Goal: Check status: Check status

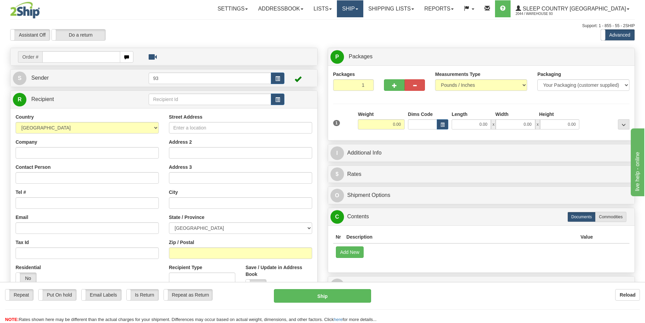
click at [363, 8] on link "Ship" at bounding box center [350, 8] width 26 height 17
click at [337, 11] on link "Lists" at bounding box center [323, 8] width 28 height 17
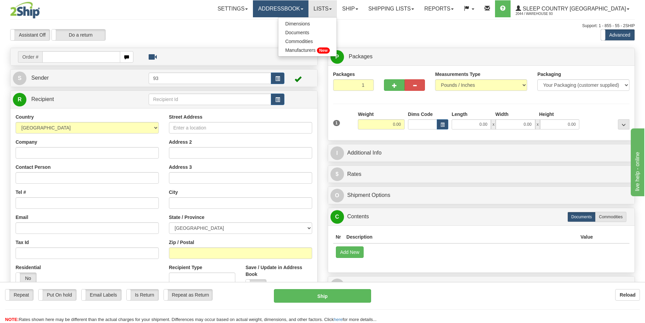
click at [303, 9] on span at bounding box center [302, 8] width 3 height 1
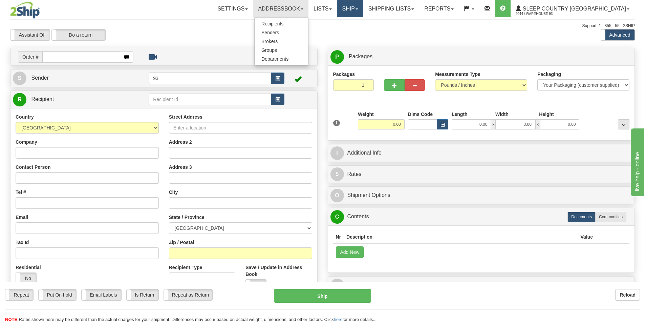
click at [363, 10] on link "Ship" at bounding box center [350, 8] width 26 height 17
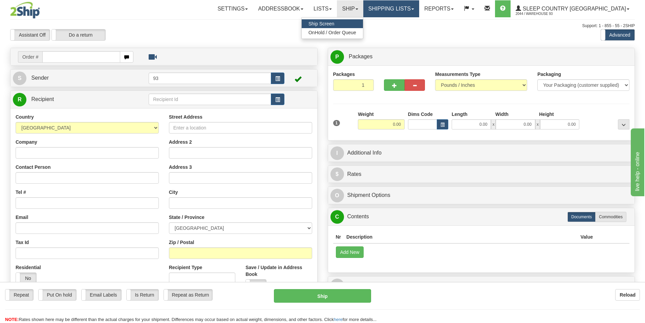
click at [414, 11] on link "Shipping lists" at bounding box center [391, 8] width 56 height 17
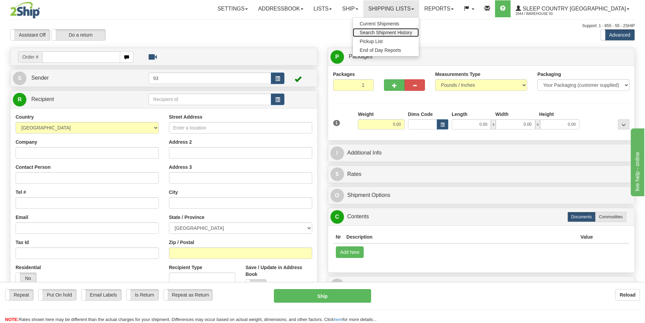
click at [411, 31] on span "Search Shipment History" at bounding box center [386, 32] width 53 height 5
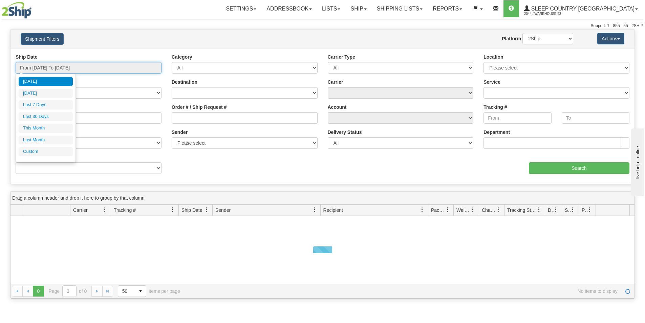
click at [134, 70] on input "From 09/03/2025 To 09/04/2025" at bounding box center [89, 68] width 146 height 12
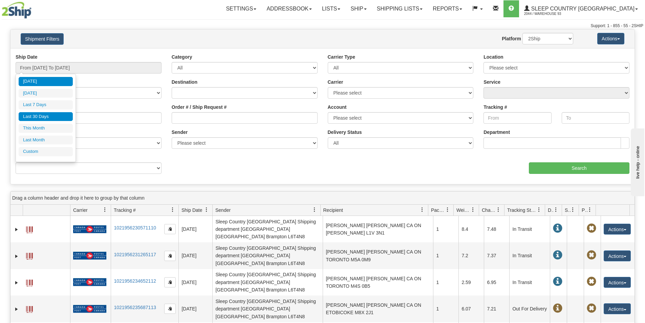
click at [42, 120] on li "Last 30 Days" at bounding box center [46, 116] width 54 height 9
type input "From 08/06/2025 To 09/04/2025"
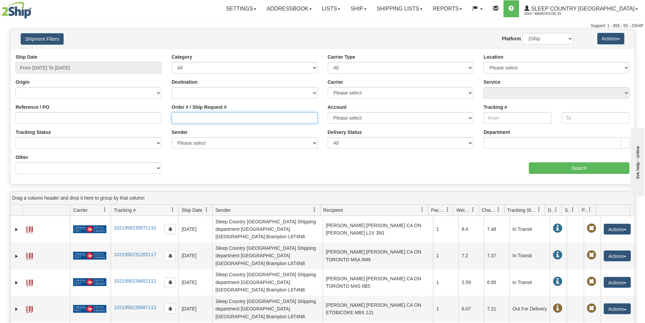
click at [228, 122] on input "Order # / Ship Request #" at bounding box center [245, 118] width 146 height 12
paste input "9000I060851"
type input "9000I060851"
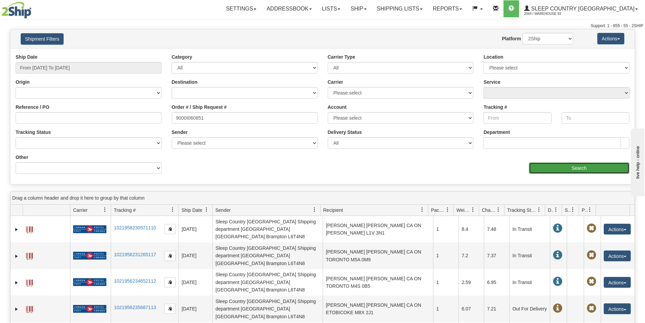
click at [561, 168] on input "Search" at bounding box center [579, 168] width 101 height 12
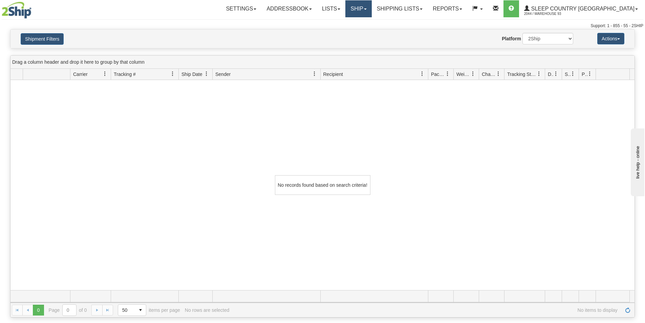
click at [367, 9] on span at bounding box center [365, 8] width 3 height 1
click at [343, 23] on span "Ship Screen" at bounding box center [330, 23] width 26 height 5
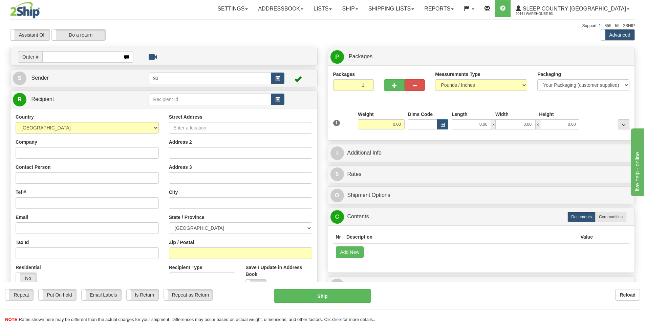
click at [101, 62] on input "text" at bounding box center [81, 57] width 78 height 12
type input "9000I060851"
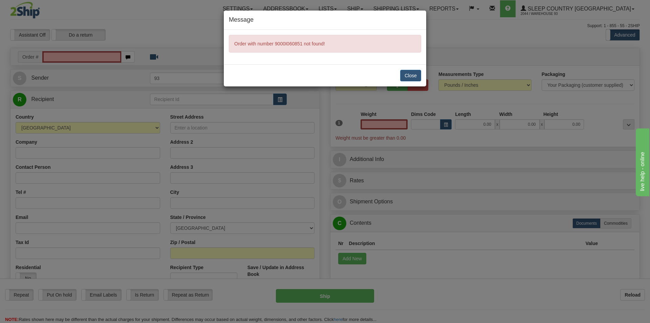
type input "0.00"
click at [406, 75] on button "Close" at bounding box center [410, 76] width 21 height 12
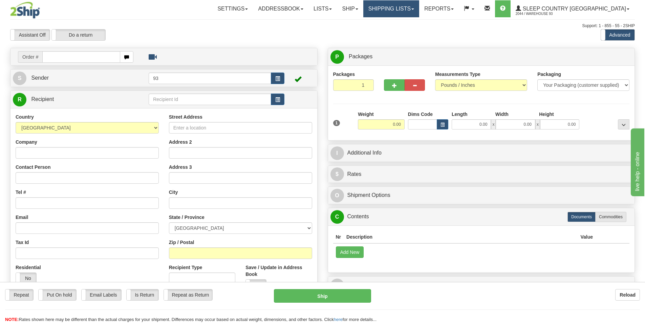
click at [419, 12] on link "Shipping lists" at bounding box center [391, 8] width 56 height 17
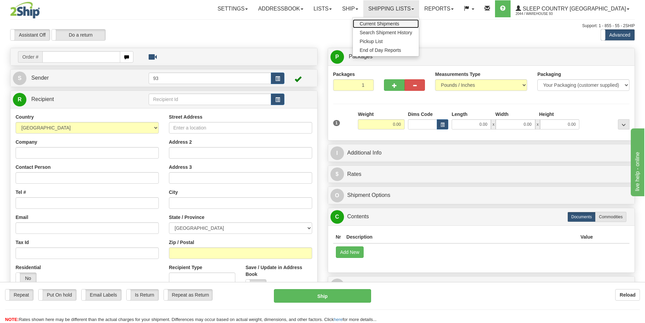
click at [399, 26] on span "Current Shipments" at bounding box center [380, 23] width 40 height 5
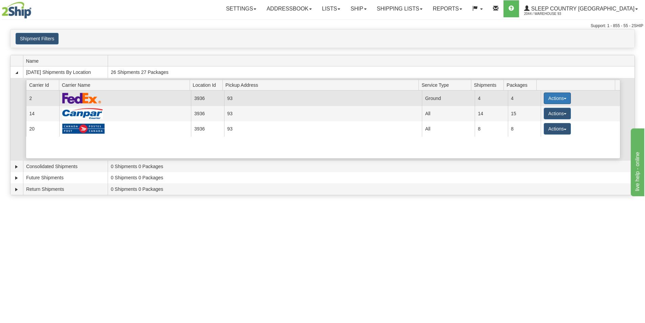
click at [557, 102] on button "Actions" at bounding box center [557, 98] width 27 height 12
click at [542, 112] on span "Details" at bounding box center [532, 110] width 18 height 5
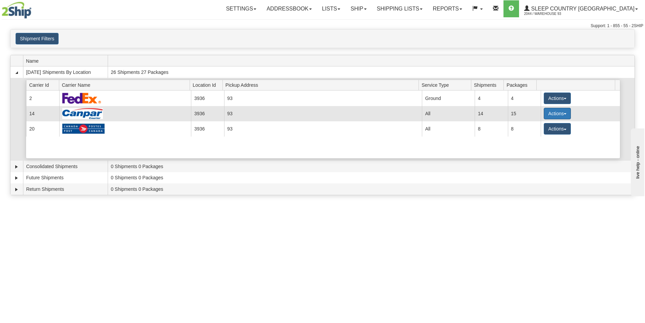
click at [565, 114] on button "Actions" at bounding box center [557, 114] width 27 height 12
click at [553, 125] on link "Details" at bounding box center [544, 126] width 54 height 9
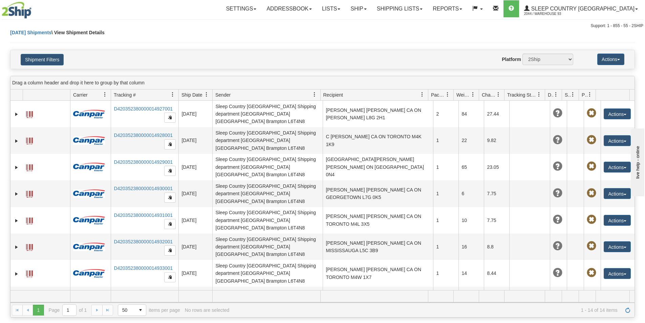
click at [423, 95] on span at bounding box center [422, 94] width 5 height 5
click at [422, 95] on span at bounding box center [422, 94] width 5 height 5
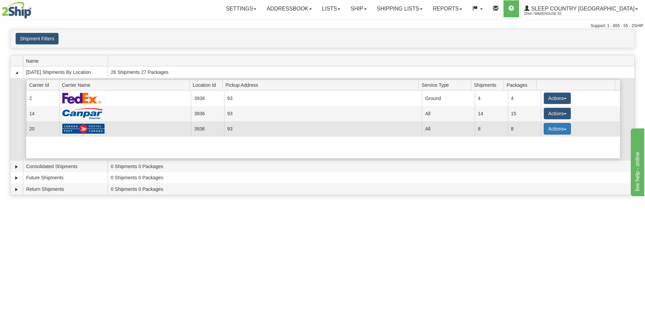
click at [552, 129] on button "Actions" at bounding box center [557, 129] width 27 height 12
click at [540, 140] on span "Details" at bounding box center [532, 141] width 18 height 5
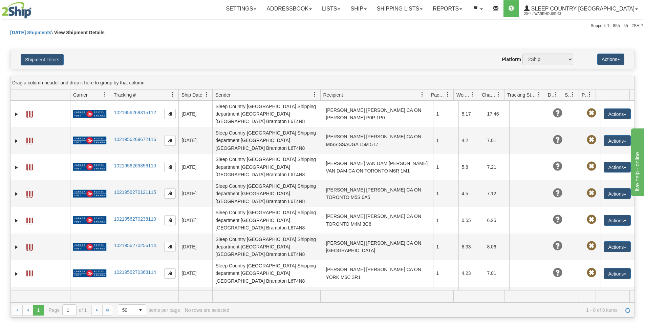
click at [312, 95] on span at bounding box center [314, 94] width 5 height 5
click at [606, 59] on button "Actions" at bounding box center [611, 60] width 27 height 12
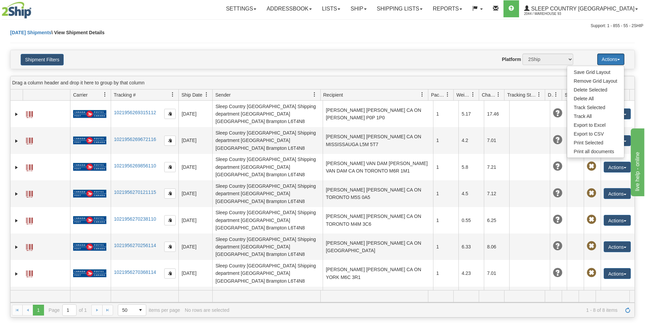
click at [606, 59] on button "Actions" at bounding box center [611, 60] width 27 height 12
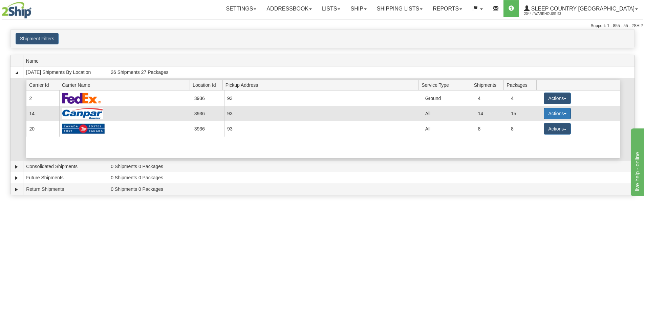
click at [557, 112] on button "Actions" at bounding box center [557, 114] width 27 height 12
click at [535, 128] on span "Details" at bounding box center [532, 126] width 18 height 5
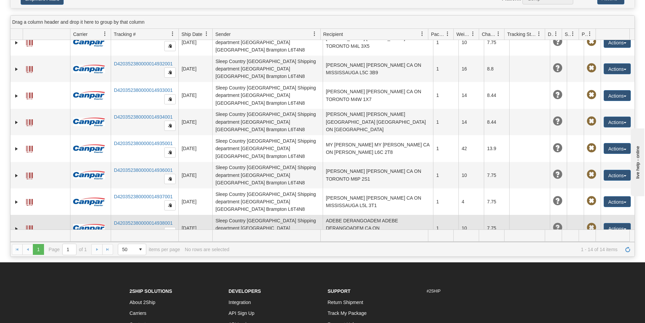
scroll to position [68, 0]
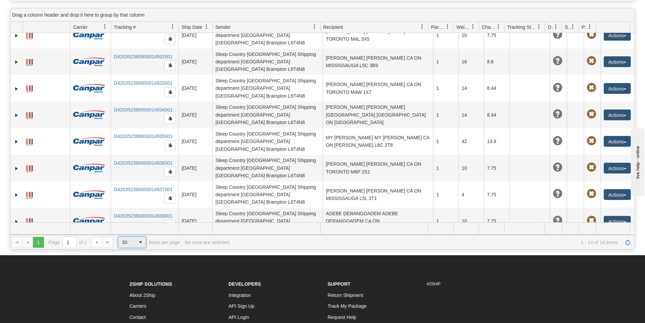
click at [140, 242] on span "select" at bounding box center [140, 242] width 11 height 11
click at [125, 290] on span "1000" at bounding box center [126, 291] width 11 height 7
click at [93, 242] on div "1 1 Page 1 of 1 1000 25 50 100 500 1000 items per page 1 - 14 of 14 items No ro…" at bounding box center [323, 242] width 624 height 15
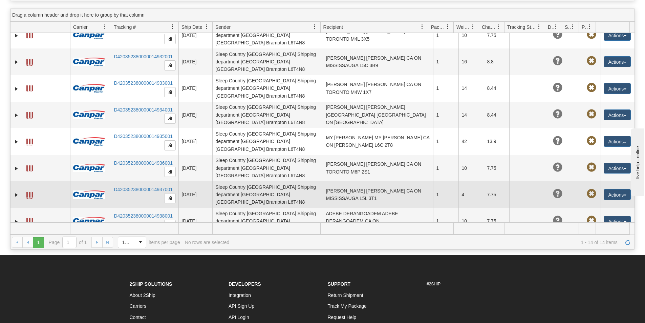
drag, startPoint x: 174, startPoint y: 136, endPoint x: 112, endPoint y: 137, distance: 62.3
click at [112, 181] on td "D420352380000014937001" at bounding box center [145, 194] width 68 height 26
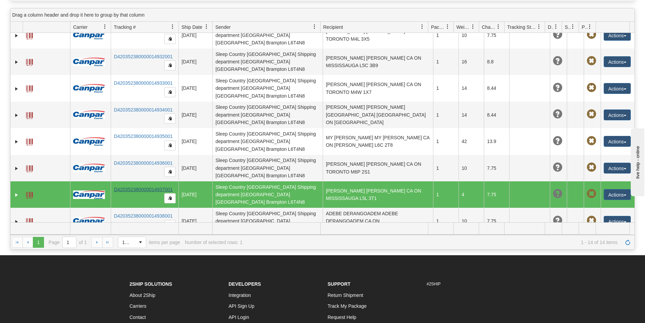
drag, startPoint x: 112, startPoint y: 137, endPoint x: 154, endPoint y: 136, distance: 42.4
click at [154, 181] on td "D420352380000014937001" at bounding box center [145, 194] width 68 height 26
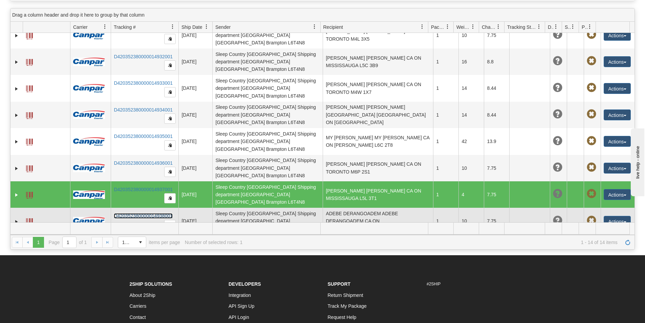
drag, startPoint x: 155, startPoint y: 136, endPoint x: 134, endPoint y: 162, distance: 33.5
click at [134, 213] on link "D420352380000014938001" at bounding box center [143, 215] width 59 height 5
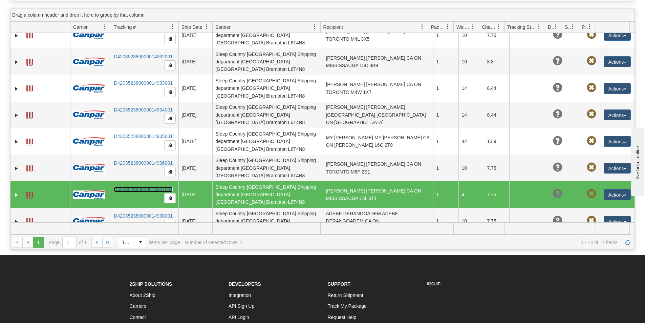
click at [158, 187] on link "D420352380000014937001" at bounding box center [143, 189] width 59 height 5
